Goal: Communication & Community: Answer question/provide support

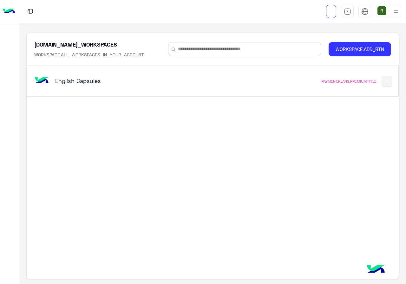
click at [173, 80] on h5 "English Capsules" at bounding box center [119, 81] width 129 height 8
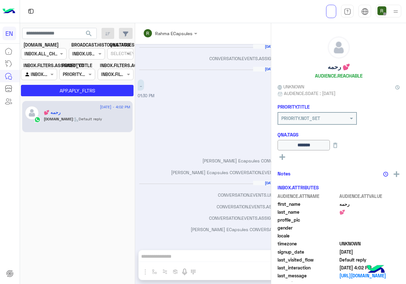
scroll to position [307, 0]
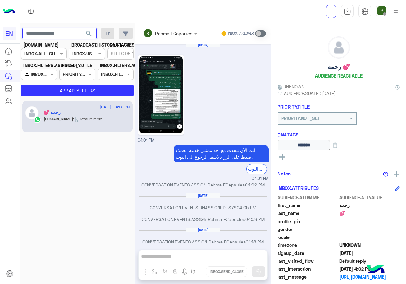
paste input "**********"
type input "**********"
click at [95, 38] on button "search" at bounding box center [89, 35] width 16 height 14
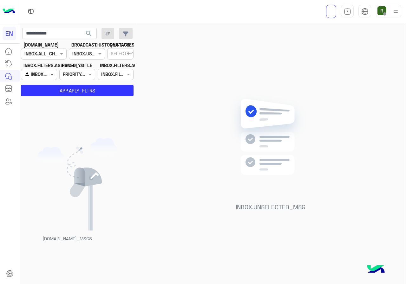
click at [52, 73] on span at bounding box center [53, 74] width 8 height 7
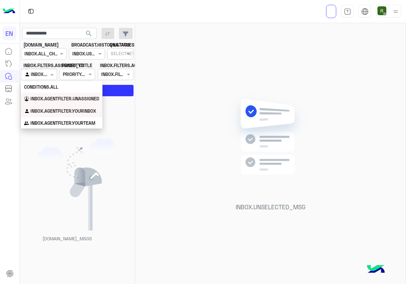
click at [47, 94] on div "INBOX.AGENTFILTER.UNASSIGNED" at bounding box center [61, 99] width 81 height 12
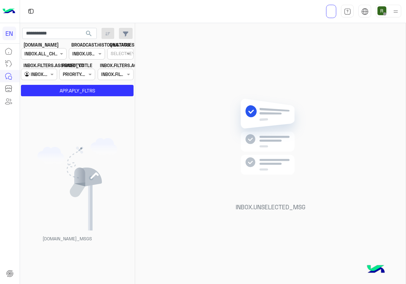
click at [53, 83] on section "CHANNEL.ANALYTICS CHANNELS INBOX.ALL_CHANNELS_FILTER BROADCAST.HISTORY.STATUES …" at bounding box center [78, 69] width 106 height 55
click at [53, 88] on button "APP.APLY_FLTRS" at bounding box center [77, 90] width 113 height 11
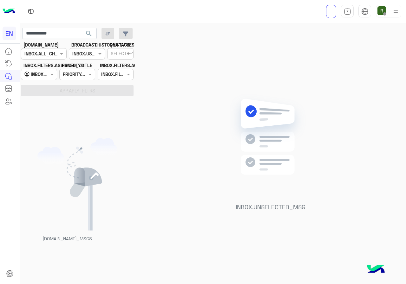
click at [38, 74] on input "text" at bounding box center [31, 74] width 15 height 7
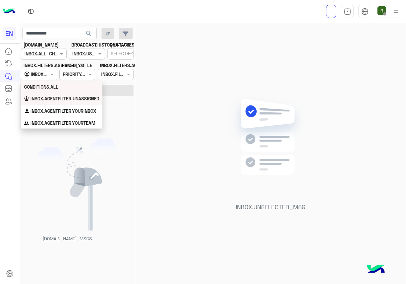
click at [41, 84] on b "CONDITIONS.ALL" at bounding box center [41, 86] width 34 height 5
click at [42, 85] on section "CHANNEL.ANALYTICS CHANNELS INBOX.ALL_CHANNELS_FILTER BROADCAST.HISTORY.STATUES …" at bounding box center [78, 69] width 106 height 55
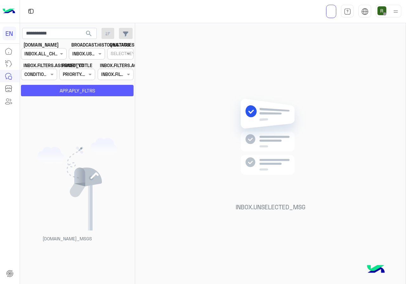
click at [43, 87] on button "APP.APLY_FLTRS" at bounding box center [77, 90] width 113 height 11
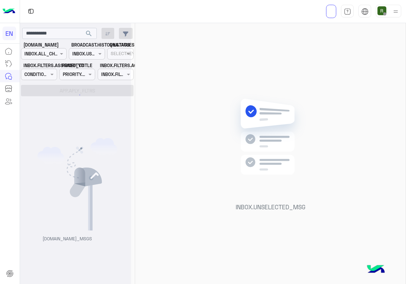
click at [55, 105] on div at bounding box center [75, 145] width 111 height 284
click at [84, 34] on button "search" at bounding box center [89, 35] width 16 height 14
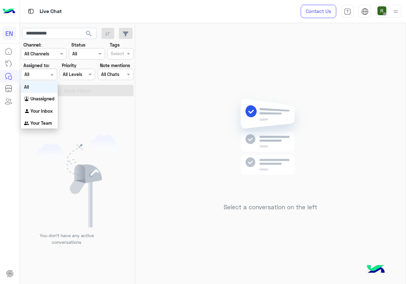
click at [43, 72] on div at bounding box center [38, 74] width 35 height 7
click at [41, 98] on b "Unassigned" at bounding box center [42, 98] width 24 height 5
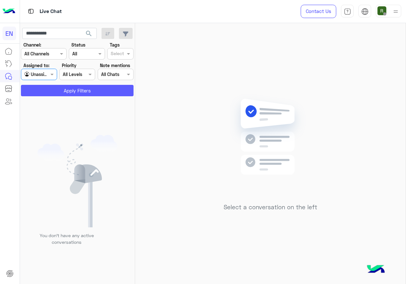
click at [58, 88] on button "Apply Filters" at bounding box center [77, 90] width 113 height 11
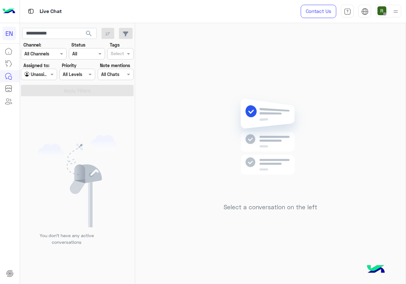
click at [46, 75] on div at bounding box center [38, 74] width 35 height 7
click at [42, 106] on div "Your Inbox" at bounding box center [39, 111] width 37 height 12
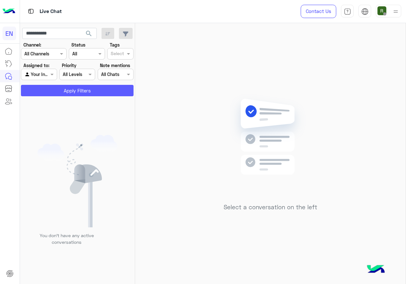
click at [48, 95] on button "Apply Filters" at bounding box center [77, 90] width 113 height 11
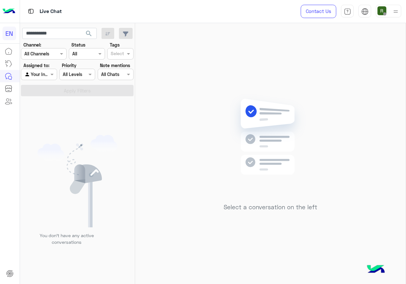
click at [44, 80] on div "Agent Filter Your Inbox" at bounding box center [39, 74] width 36 height 11
click at [43, 124] on b "Your Team" at bounding box center [41, 122] width 22 height 5
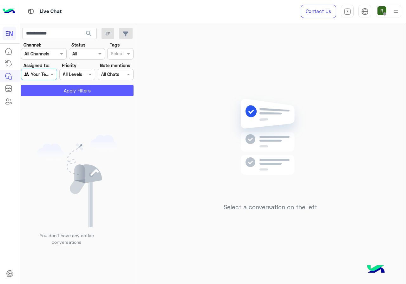
click at [54, 94] on button "Apply Filters" at bounding box center [77, 90] width 113 height 11
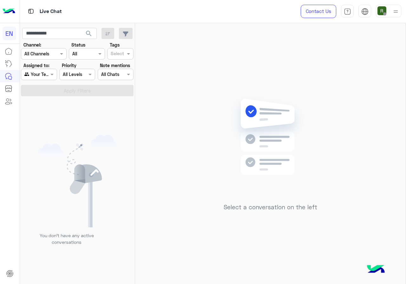
click at [87, 35] on span "search" at bounding box center [89, 34] width 8 height 8
click at [74, 28] on input "**********" at bounding box center [59, 33] width 74 height 11
click at [54, 55] on div at bounding box center [43, 53] width 45 height 7
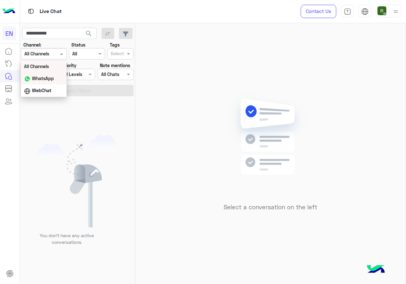
click at [50, 80] on b "WhatsApp" at bounding box center [43, 78] width 22 height 5
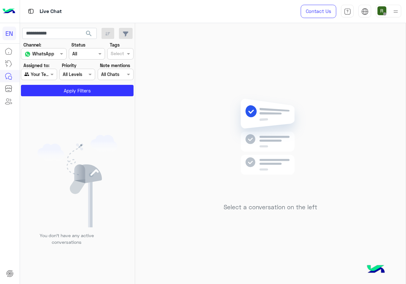
click at [53, 83] on section "Channel: Channel WhatsApp Status Channel All Tags Select Assigned to: Agent Fil…" at bounding box center [78, 69] width 106 height 55
click at [53, 89] on button "Apply Filters" at bounding box center [77, 90] width 113 height 11
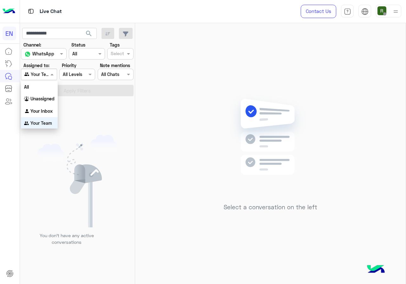
click at [45, 74] on div at bounding box center [38, 74] width 35 height 7
click at [46, 92] on div "Unassigned" at bounding box center [39, 98] width 37 height 12
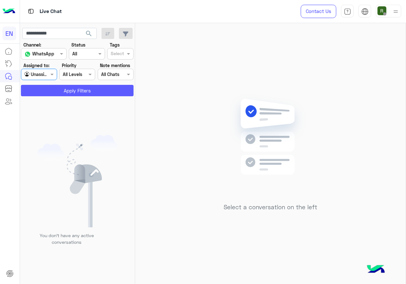
click at [47, 95] on button "Apply Filters" at bounding box center [77, 90] width 113 height 11
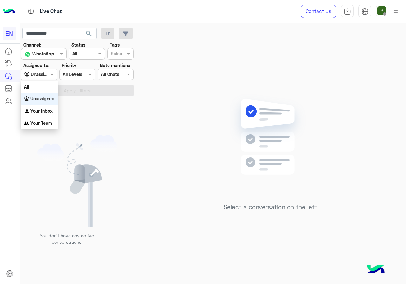
click at [46, 76] on div at bounding box center [38, 74] width 35 height 7
click at [47, 109] on b "Your Inbox" at bounding box center [41, 110] width 22 height 5
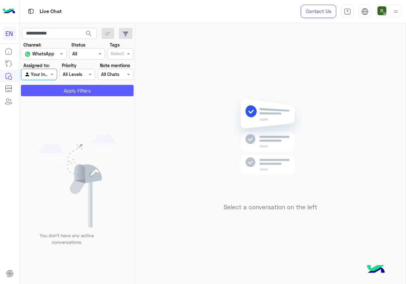
click at [55, 95] on button "Apply Filters" at bounding box center [77, 90] width 113 height 11
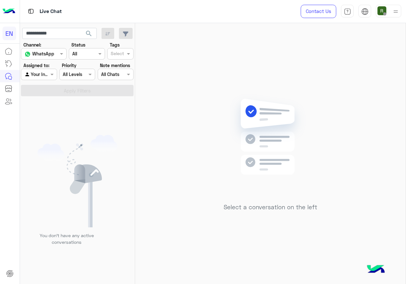
click at [47, 76] on div at bounding box center [38, 74] width 35 height 7
click at [47, 123] on b "Your Team" at bounding box center [41, 122] width 22 height 5
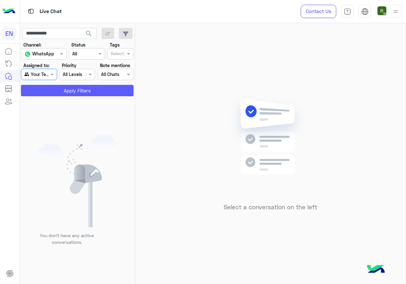
click at [56, 95] on button "Apply Filters" at bounding box center [77, 90] width 113 height 11
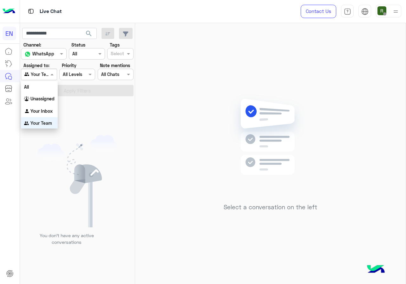
click at [48, 79] on div "Agent Filter Your Team" at bounding box center [39, 74] width 36 height 11
click at [46, 89] on div "All" at bounding box center [39, 86] width 37 height 12
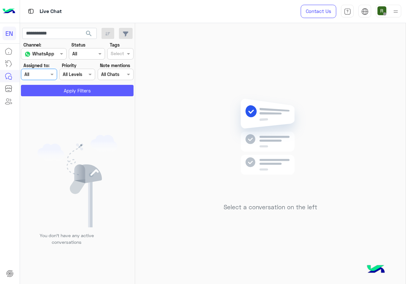
click at [47, 92] on button "Apply Filters" at bounding box center [77, 90] width 113 height 11
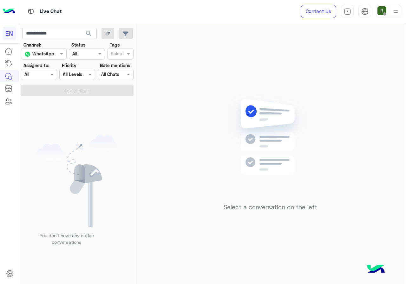
click at [41, 81] on section "Channel: Channel WhatsApp Status Channel All Tags Select Assigned to: Agent Fil…" at bounding box center [78, 69] width 106 height 55
click at [89, 36] on span "search" at bounding box center [89, 34] width 8 height 8
click at [222, 155] on div "Select a conversation on the left" at bounding box center [270, 155] width 270 height 264
click at [92, 33] on span "search" at bounding box center [89, 34] width 8 height 8
drag, startPoint x: 36, startPoint y: 77, endPoint x: 37, endPoint y: 83, distance: 6.4
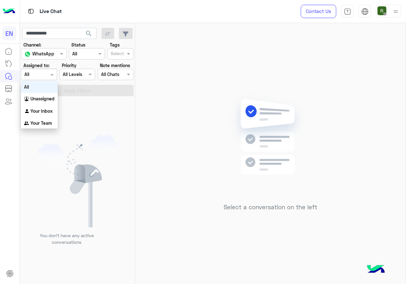
click at [36, 77] on input "text" at bounding box center [31, 74] width 15 height 7
click at [40, 109] on b "Your Inbox" at bounding box center [41, 110] width 22 height 5
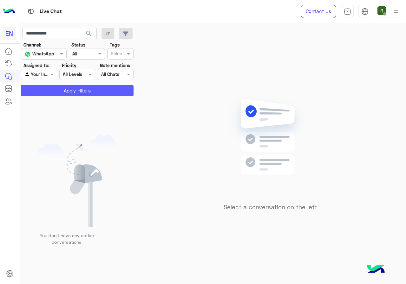
click at [55, 90] on button "Apply Filters" at bounding box center [77, 90] width 113 height 11
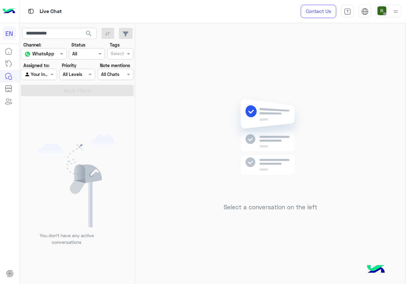
click at [38, 71] on input "text" at bounding box center [31, 74] width 15 height 7
click at [45, 95] on div "Unassigned" at bounding box center [39, 99] width 37 height 12
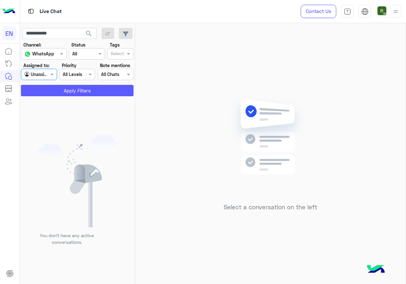
click at [54, 87] on button "Apply Filters" at bounding box center [77, 90] width 113 height 11
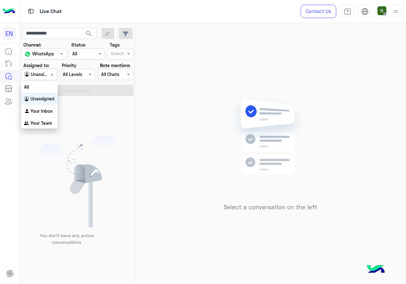
click at [48, 74] on div at bounding box center [38, 74] width 35 height 7
click at [51, 119] on div "Your Team" at bounding box center [39, 123] width 37 height 12
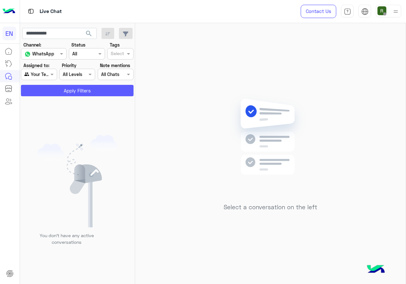
click at [59, 91] on button "Apply Filters" at bounding box center [77, 90] width 113 height 11
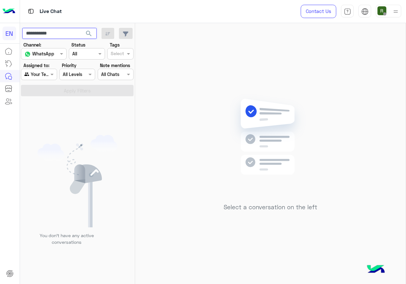
click at [81, 35] on input "**********" at bounding box center [59, 33] width 74 height 11
click at [93, 32] on span "search" at bounding box center [89, 34] width 8 height 8
click at [47, 77] on div at bounding box center [38, 74] width 35 height 7
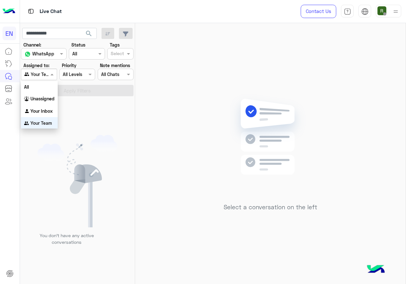
scroll to position [0, 0]
click at [48, 100] on b "Unassigned" at bounding box center [42, 98] width 24 height 5
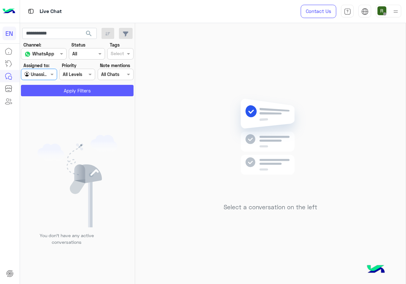
click at [54, 92] on button "Apply Filters" at bounding box center [77, 90] width 113 height 11
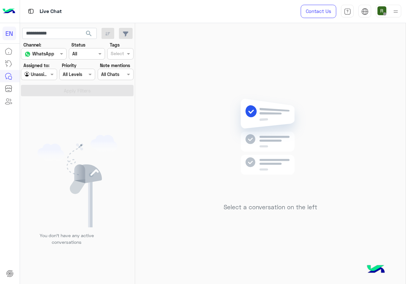
click at [45, 72] on div at bounding box center [38, 74] width 35 height 7
click at [47, 86] on div "All" at bounding box center [39, 87] width 37 height 12
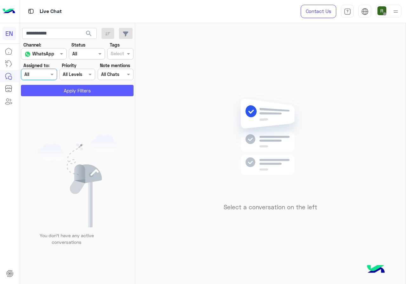
click at [50, 87] on button "Apply Filters" at bounding box center [77, 90] width 113 height 11
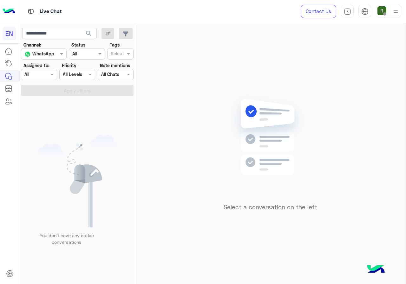
click at [46, 82] on section "Channel: Channel WhatsApp Status Channel All Tags Select Assigned to: Agent Fil…" at bounding box center [78, 69] width 106 height 55
click at [47, 76] on div at bounding box center [38, 74] width 35 height 7
click at [48, 108] on b "Your Inbox" at bounding box center [41, 110] width 22 height 5
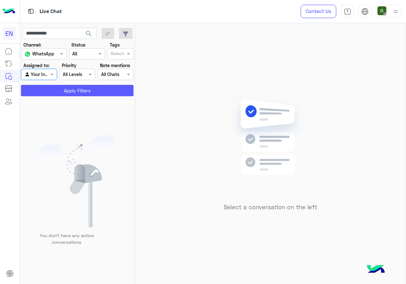
click at [54, 93] on button "Apply Filters" at bounding box center [77, 90] width 113 height 11
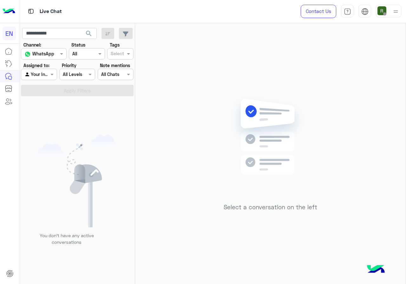
click at [88, 29] on button "search" at bounding box center [89, 35] width 16 height 14
click at [41, 76] on div at bounding box center [38, 74] width 35 height 7
click at [42, 85] on div "All" at bounding box center [39, 87] width 37 height 12
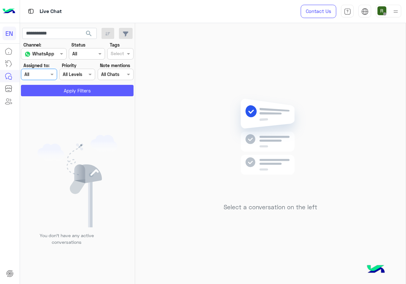
click at [48, 92] on button "Apply Filters" at bounding box center [77, 90] width 113 height 11
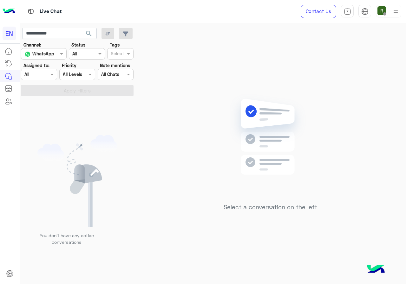
click at [93, 30] on button "search" at bounding box center [89, 35] width 16 height 14
click at [48, 75] on div at bounding box center [38, 74] width 35 height 7
click at [42, 102] on div "Unassigned" at bounding box center [39, 99] width 37 height 12
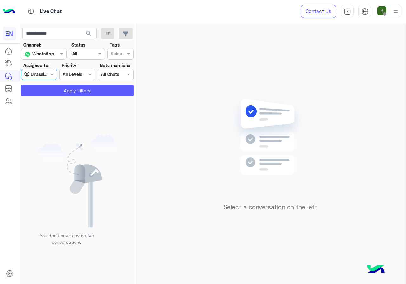
click at [54, 88] on button "Apply Filters" at bounding box center [77, 90] width 113 height 11
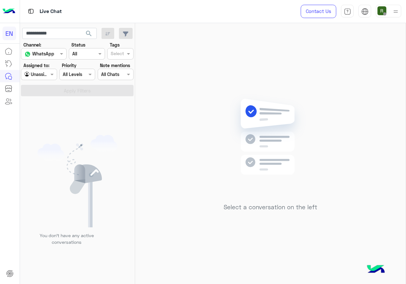
click at [45, 68] on label "Assigned to:" at bounding box center [36, 65] width 26 height 7
click at [48, 80] on div "Agent Filter Unassigned" at bounding box center [39, 74] width 36 height 11
click at [45, 114] on div "Your Inbox" at bounding box center [39, 111] width 37 height 12
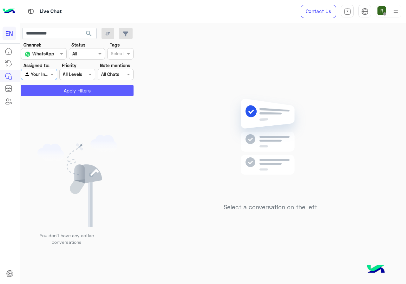
click at [54, 95] on button "Apply Filters" at bounding box center [77, 90] width 113 height 11
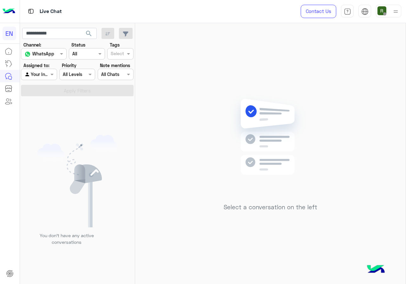
click at [49, 68] on div "Assigned to: Agent Filter Your Inbox" at bounding box center [39, 71] width 36 height 18
click at [47, 77] on div at bounding box center [38, 74] width 35 height 7
click at [46, 127] on div "Your Team" at bounding box center [39, 123] width 37 height 12
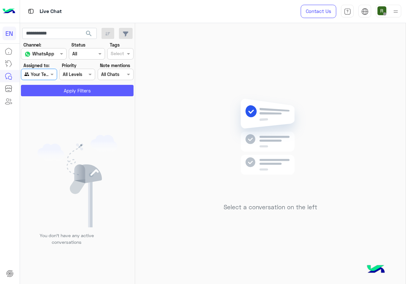
click at [61, 85] on button "Apply Filters" at bounding box center [77, 90] width 113 height 11
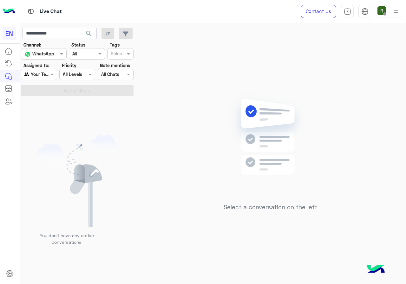
click at [52, 70] on div "Agent Filter Your Team" at bounding box center [39, 74] width 36 height 11
click at [51, 95] on div "Unassigned" at bounding box center [39, 99] width 37 height 12
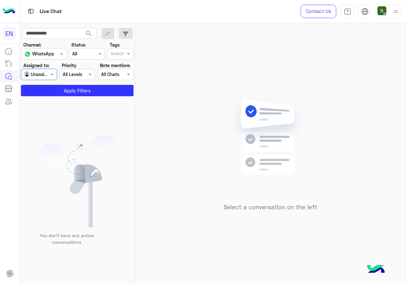
click at [52, 81] on section "Channel: Channel WhatsApp Status Channel All Tags Select Assigned to: Agent Fil…" at bounding box center [78, 69] width 106 height 55
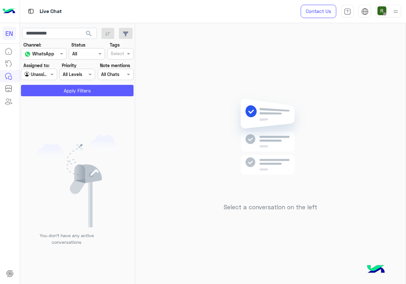
click at [53, 87] on button "Apply Filters" at bounding box center [77, 90] width 113 height 11
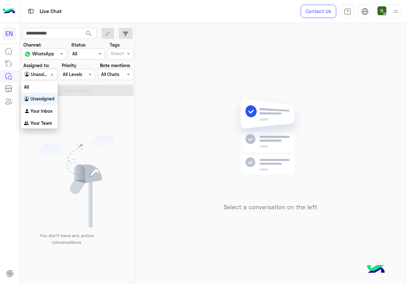
click at [49, 75] on span at bounding box center [53, 74] width 8 height 7
click at [47, 86] on div "All" at bounding box center [39, 87] width 37 height 12
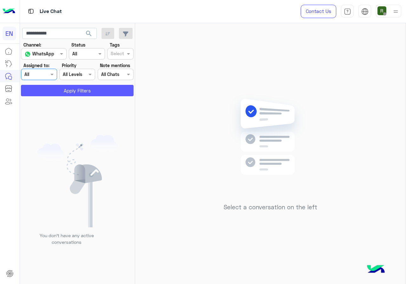
click at [48, 87] on button "Apply Filters" at bounding box center [77, 90] width 113 height 11
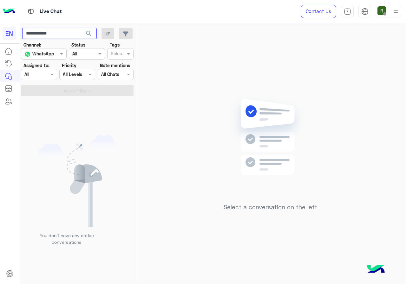
click at [79, 36] on input "**********" at bounding box center [59, 33] width 74 height 11
click at [75, 22] on div "Live Chat" at bounding box center [148, 11] width 257 height 23
click at [90, 33] on span "search" at bounding box center [89, 34] width 8 height 8
click at [47, 79] on div "Agent Filter All" at bounding box center [39, 74] width 36 height 11
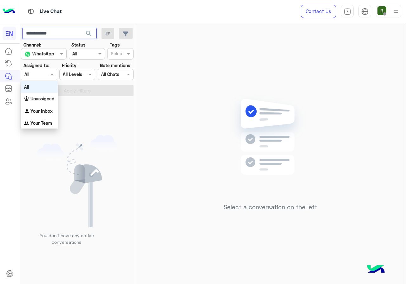
click at [65, 32] on input "**********" at bounding box center [59, 33] width 74 height 11
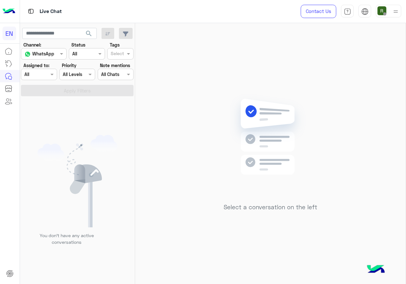
click at [84, 36] on button "search" at bounding box center [89, 35] width 16 height 14
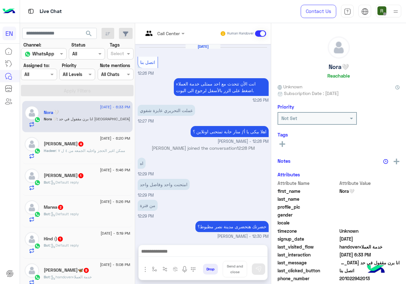
scroll to position [219, 0]
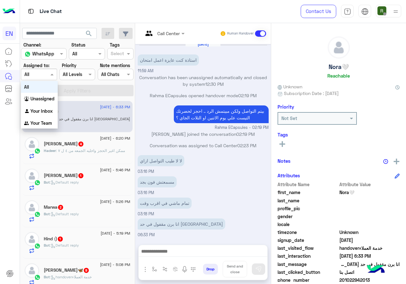
click at [41, 73] on div at bounding box center [38, 74] width 35 height 7
click at [47, 100] on b "Unassigned" at bounding box center [42, 98] width 24 height 5
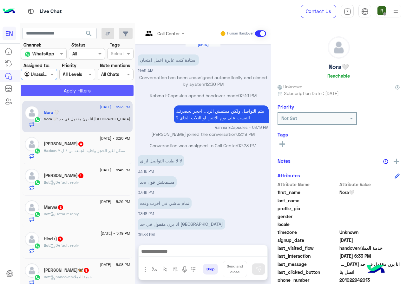
click at [53, 94] on button "Apply Filters" at bounding box center [77, 90] width 113 height 11
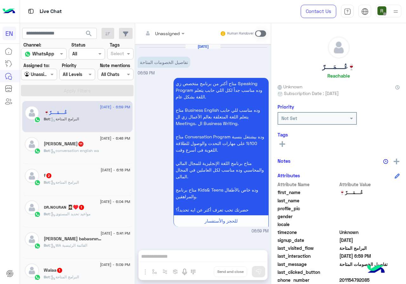
click at [46, 71] on div at bounding box center [38, 74] width 35 height 7
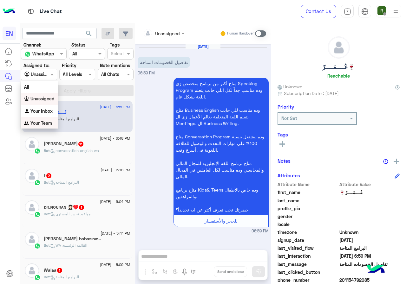
click at [46, 120] on b "Your Team" at bounding box center [41, 122] width 22 height 5
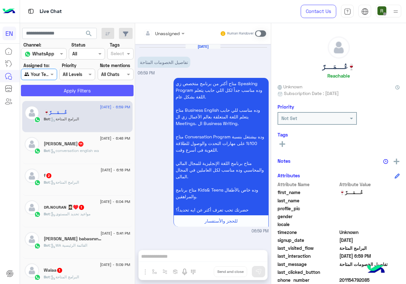
click at [59, 94] on button "Apply Filters" at bounding box center [77, 90] width 113 height 11
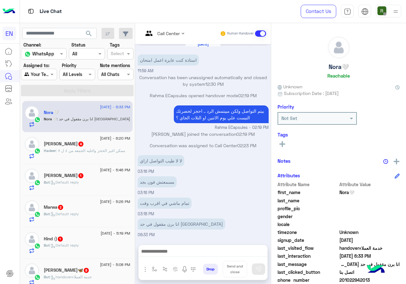
click at [48, 79] on div "Agent Filter Your Team" at bounding box center [39, 74] width 36 height 11
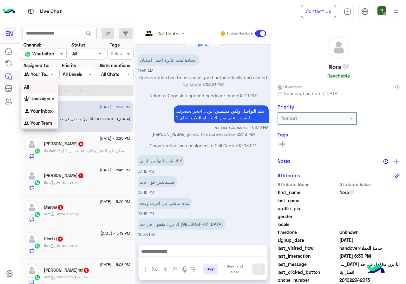
scroll to position [0, 0]
click at [45, 114] on div "Your Inbox" at bounding box center [39, 111] width 37 height 12
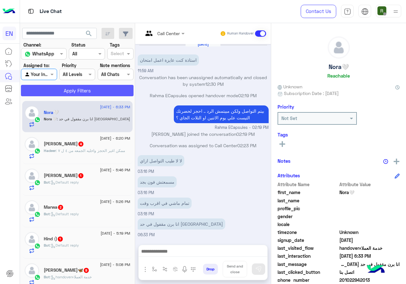
click at [56, 96] on button "Apply Filters" at bounding box center [77, 90] width 113 height 11
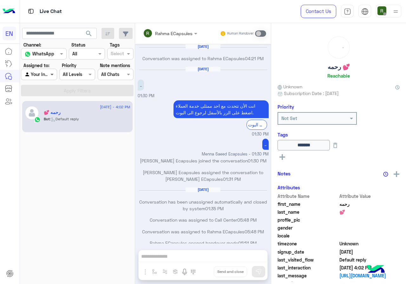
scroll to position [307, 0]
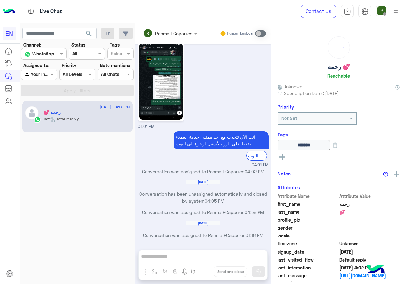
click at [41, 70] on div "Agent Filter Your Inbox" at bounding box center [39, 74] width 36 height 11
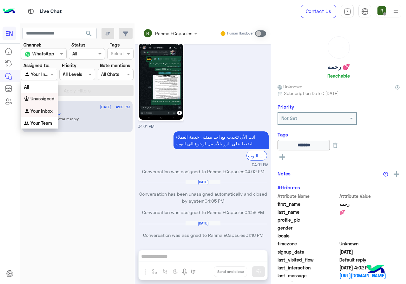
click at [49, 93] on div "Unassigned" at bounding box center [39, 99] width 37 height 12
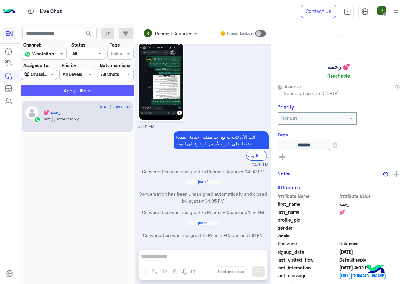
click at [51, 88] on button "Apply Filters" at bounding box center [77, 90] width 113 height 11
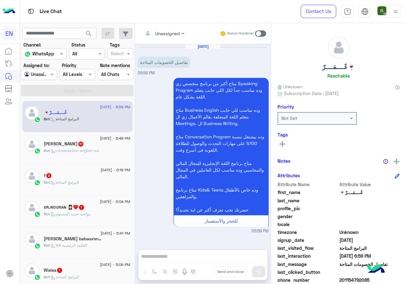
click at [90, 32] on span "search" at bounding box center [89, 34] width 8 height 8
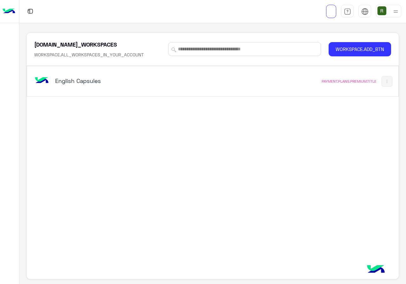
click at [184, 70] on div "English Capsules PAYMENT.PLANS.PREMIUM.TITLE" at bounding box center [212, 81] width 371 height 30
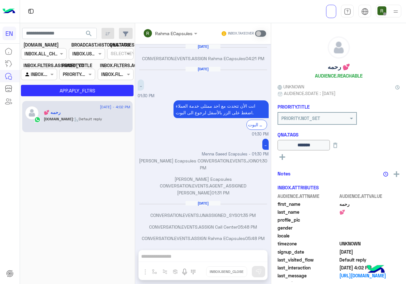
scroll to position [307, 0]
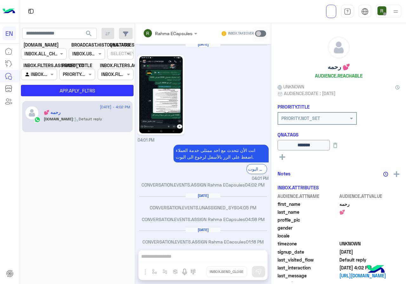
click at [44, 58] on div "CHANNELS INBOX.ALL_CHANNELS_FILTER" at bounding box center [44, 53] width 46 height 11
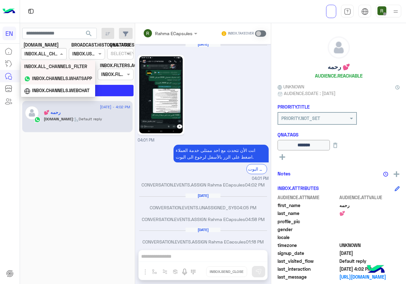
click at [52, 79] on b "INBOX.CHANNELS.WHATSAPP" at bounding box center [62, 78] width 60 height 5
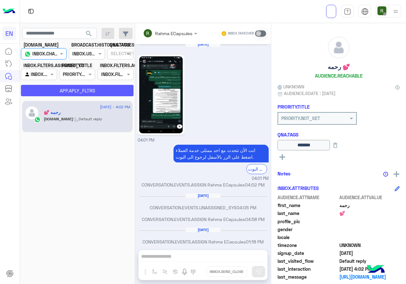
click at [56, 88] on button "APP.APLY_FLTRS" at bounding box center [77, 90] width 113 height 11
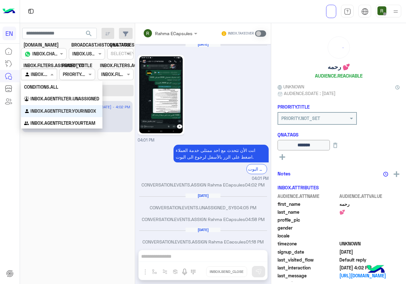
click at [51, 78] on div "Agent Filter INBOX.AGENTFILTER.YOURINBOX" at bounding box center [39, 74] width 36 height 11
click at [54, 95] on div "INBOX.AGENTFILTER.UNASSIGNED" at bounding box center [61, 99] width 81 height 12
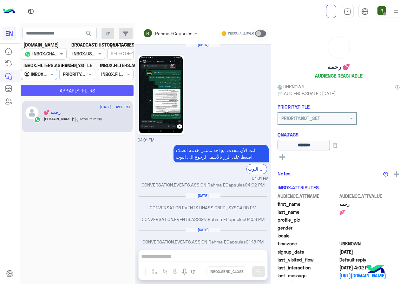
click at [57, 92] on button "APP.APLY_FLTRS" at bounding box center [77, 90] width 113 height 11
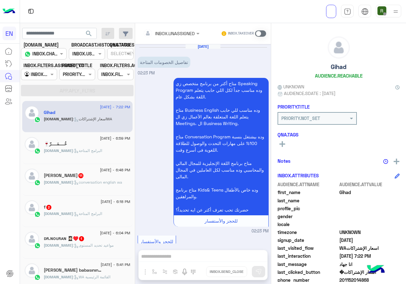
scroll to position [840, 0]
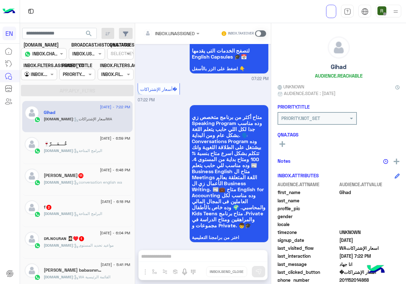
click at [266, 33] on div "INBOX.UNASSIGNED INBOX.TAKEOVER" at bounding box center [203, 33] width 136 height 21
click at [264, 33] on span at bounding box center [260, 33] width 11 height 6
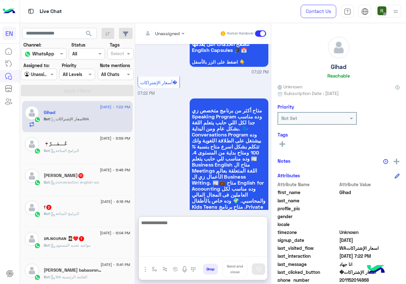
paste textarea "**********"
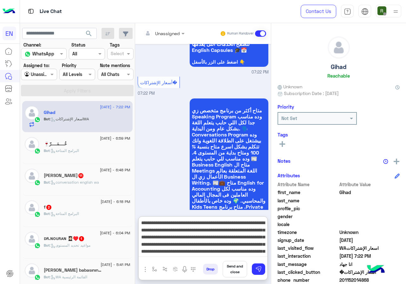
scroll to position [34, 0]
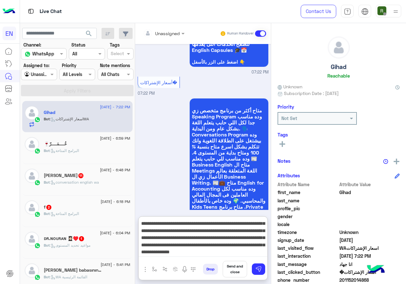
click at [204, 252] on textarea "**********" at bounding box center [202, 238] width 129 height 38
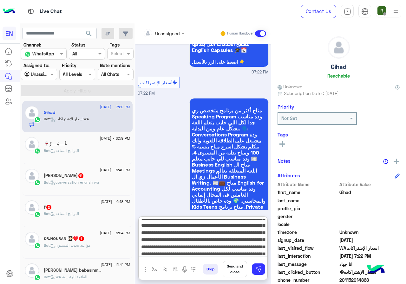
scroll to position [0, 0]
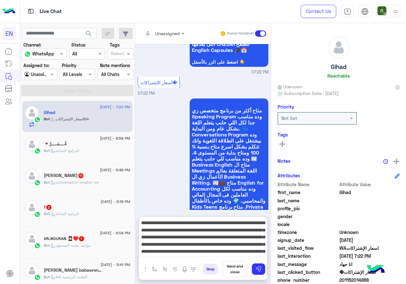
click at [213, 225] on textarea "**********" at bounding box center [202, 238] width 129 height 38
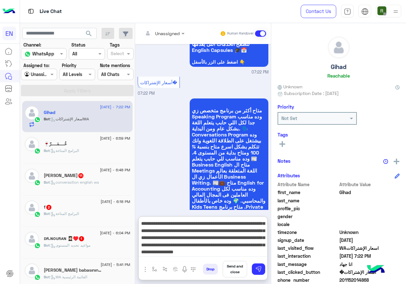
scroll to position [35, 0]
click at [174, 257] on div "**********" at bounding box center [202, 239] width 129 height 44
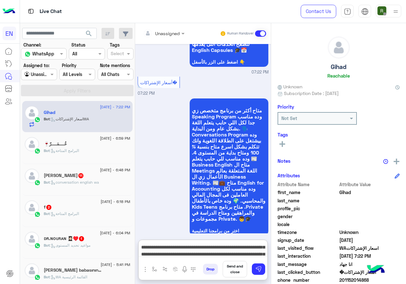
click at [177, 252] on textarea "**********" at bounding box center [202, 249] width 129 height 15
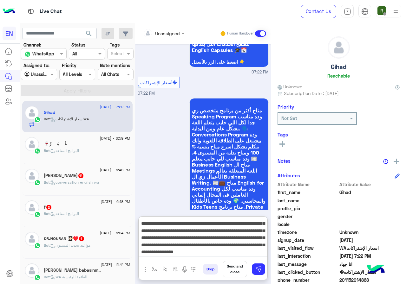
click at [157, 250] on textarea "**********" at bounding box center [202, 238] width 129 height 38
click at [140, 252] on textarea "**********" at bounding box center [202, 238] width 129 height 38
type textarea "**********"
click at [253, 269] on button at bounding box center [258, 269] width 13 height 11
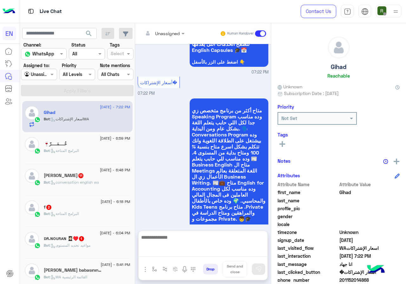
scroll to position [0, 0]
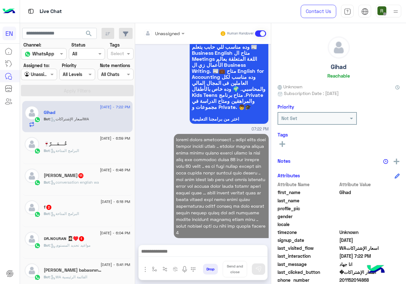
click at [206, 252] on textarea at bounding box center [202, 253] width 129 height 10
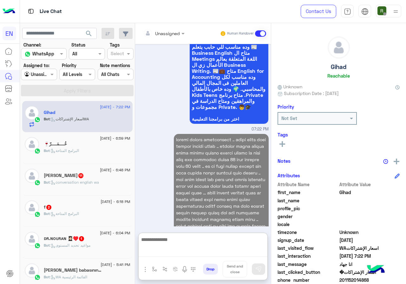
scroll to position [980, 0]
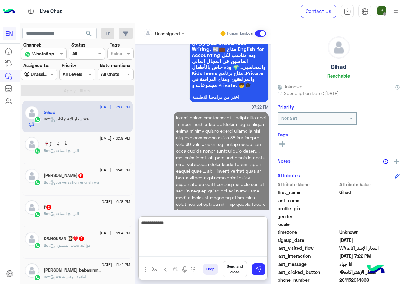
type textarea "**********"
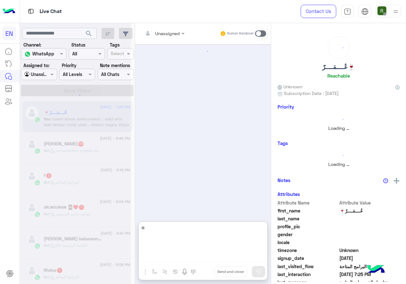
type textarea "*"
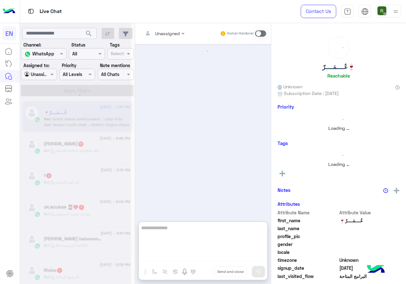
scroll to position [19, 0]
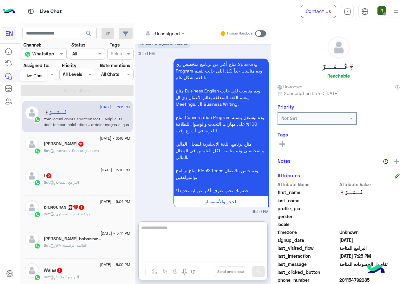
click at [34, 76] on div "Live Chat" at bounding box center [34, 76] width 28 height 10
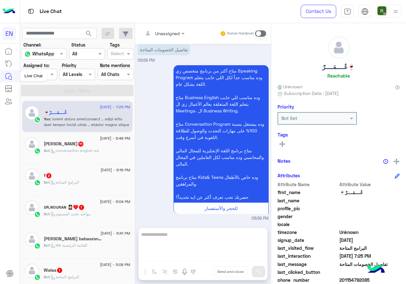
scroll to position [0, 0]
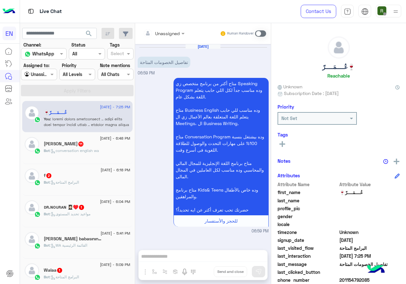
click at [43, 74] on div at bounding box center [38, 74] width 35 height 7
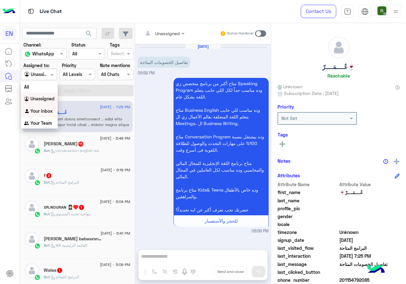
click at [47, 120] on b "Your Team" at bounding box center [41, 122] width 22 height 5
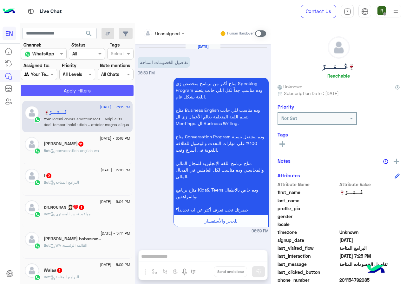
click at [60, 90] on button "Apply Filters" at bounding box center [77, 90] width 113 height 11
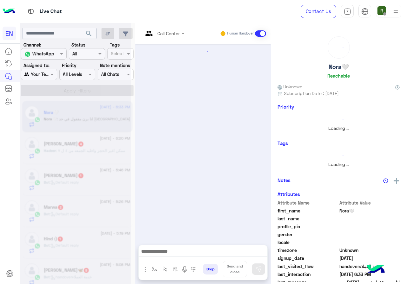
click at [39, 77] on input "text" at bounding box center [31, 74] width 15 height 7
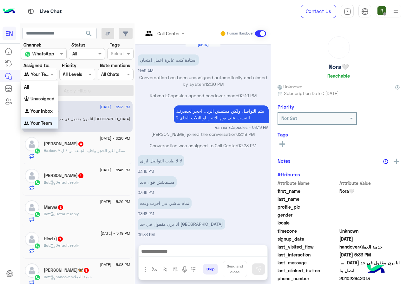
scroll to position [1, 0]
click at [45, 114] on div "Your Inbox" at bounding box center [39, 110] width 37 height 12
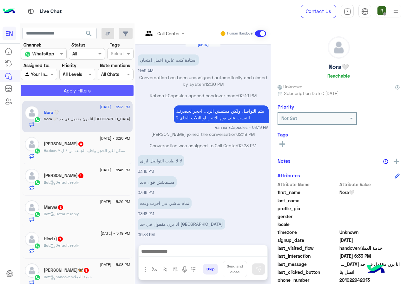
click at [62, 86] on button "Apply Filters" at bounding box center [77, 90] width 113 height 11
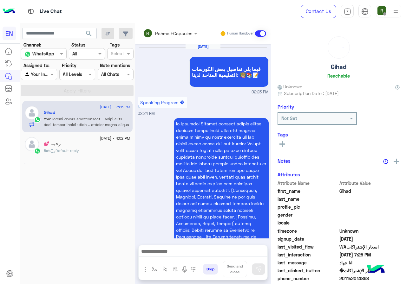
scroll to position [781, 0]
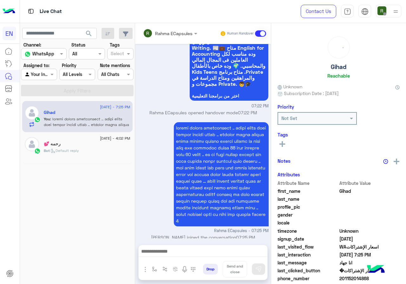
click at [188, 246] on div at bounding box center [202, 253] width 129 height 16
click at [184, 253] on textarea at bounding box center [202, 253] width 129 height 10
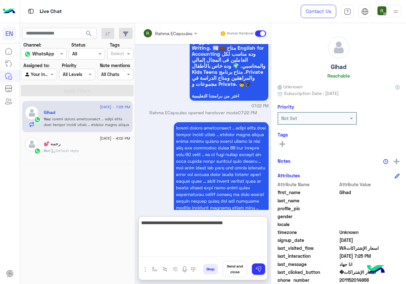
type textarea "**********"
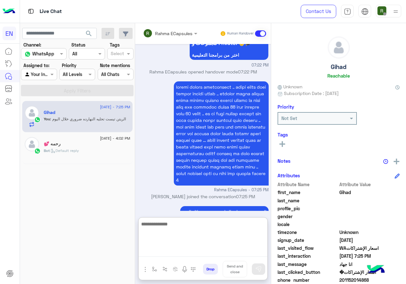
scroll to position [829, 0]
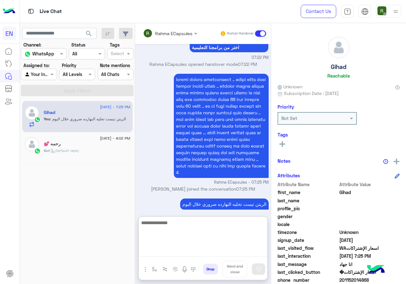
paste textarea "**********"
type textarea "**********"
click at [261, 270] on img at bounding box center [258, 269] width 6 height 6
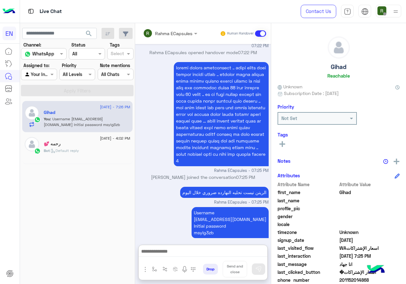
scroll to position [866, 0]
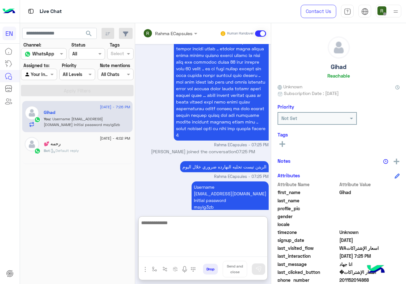
paste textarea "**********"
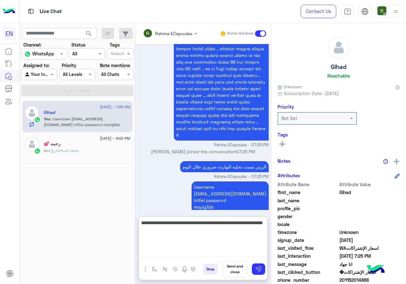
type textarea "**********"
click at [250, 267] on div "Drop Send and close" at bounding box center [233, 270] width 67 height 19
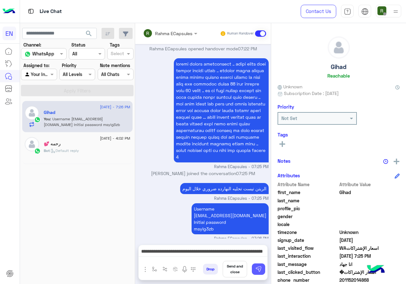
scroll to position [868, 0]
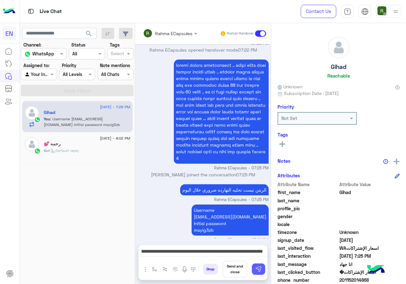
click at [259, 267] on img at bounding box center [258, 269] width 6 height 6
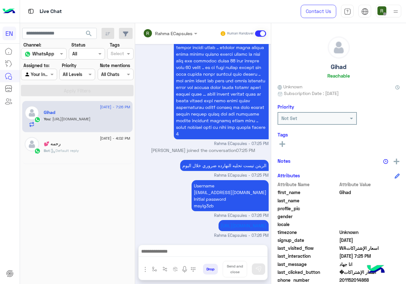
click at [38, 77] on input "text" at bounding box center [31, 74] width 15 height 7
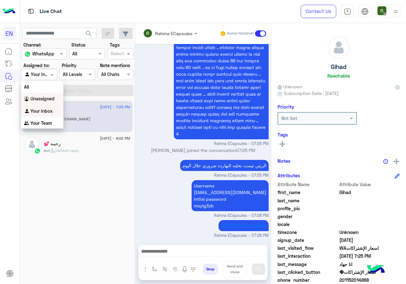
click at [49, 100] on b "Unassigned" at bounding box center [42, 98] width 24 height 5
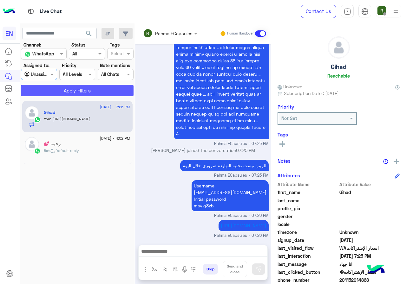
click at [69, 89] on button "Apply Filters" at bounding box center [77, 90] width 113 height 11
